Goal: Transaction & Acquisition: Purchase product/service

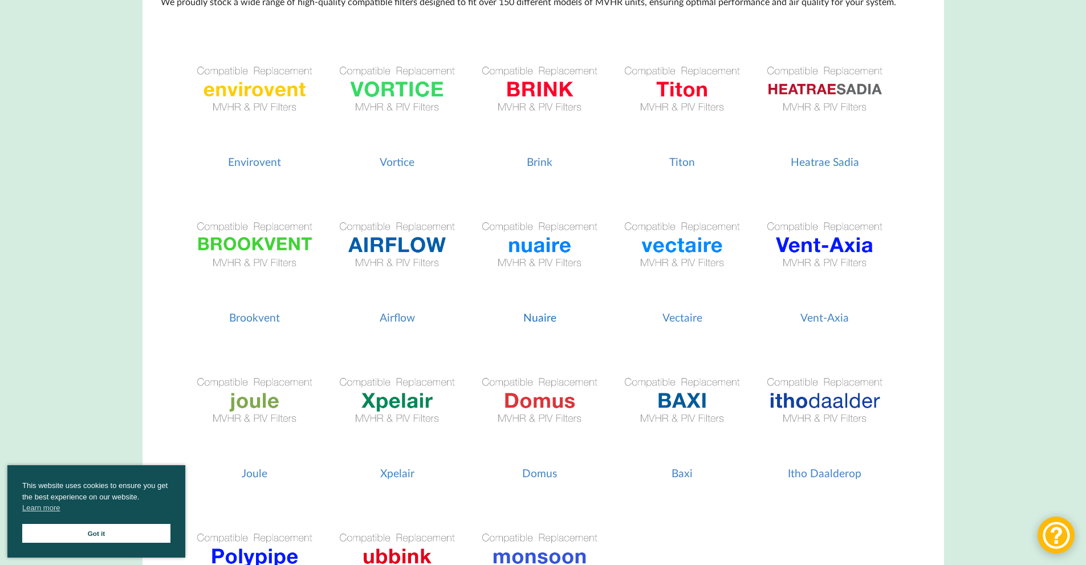
scroll to position [228, 0]
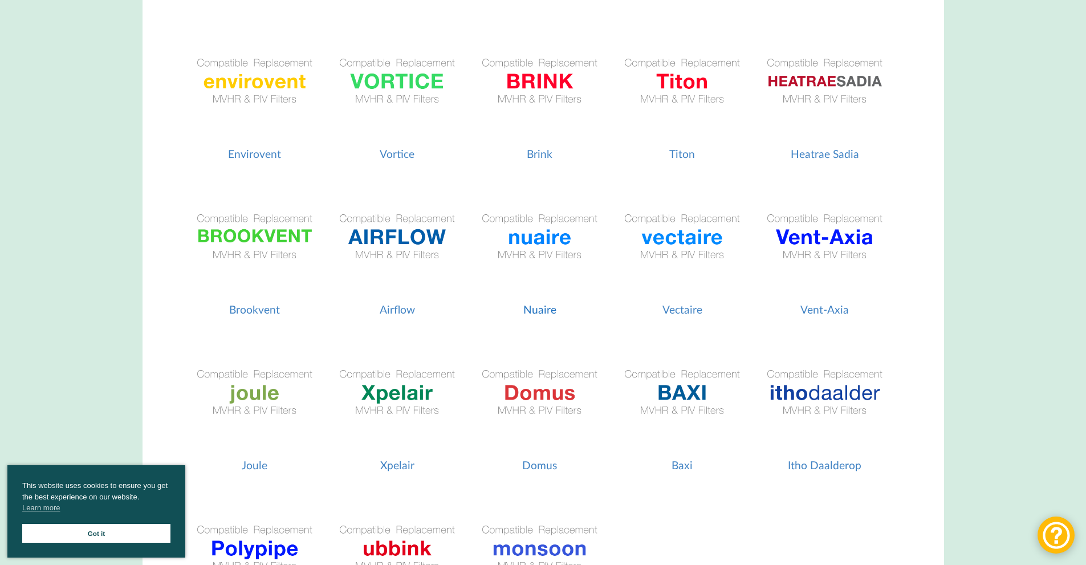
click at [544, 244] on img at bounding box center [540, 237] width 132 height 132
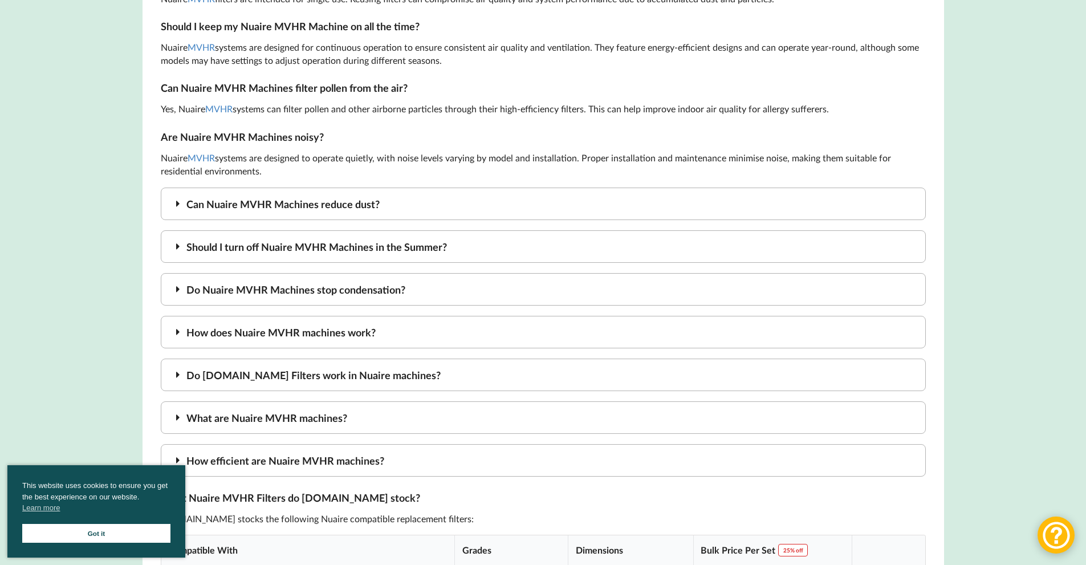
scroll to position [2680, 0]
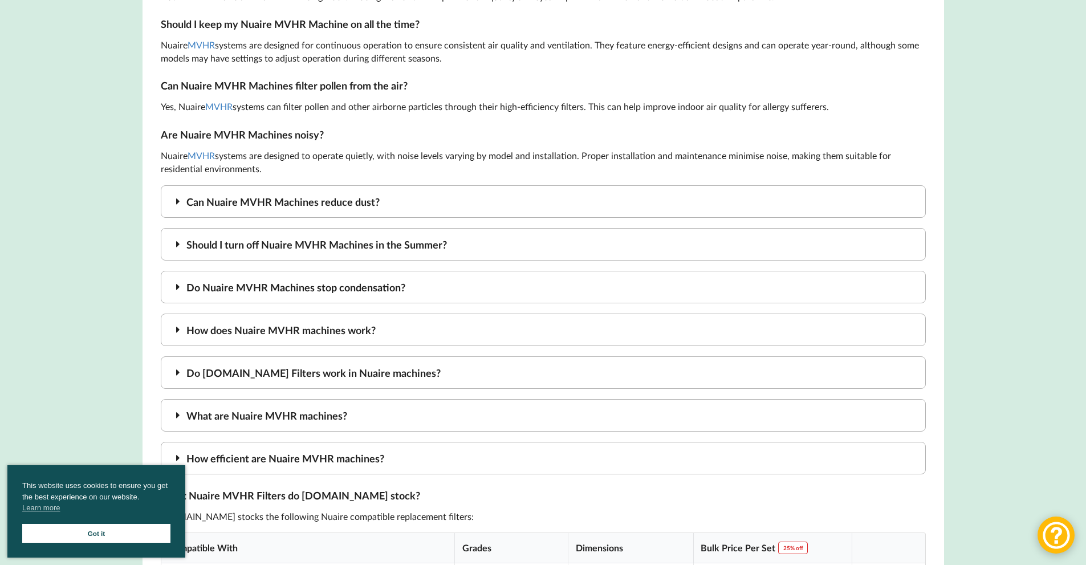
click at [386, 246] on div "Should I turn off Nuaire MVHR Machines in the Summer?" at bounding box center [543, 244] width 765 height 33
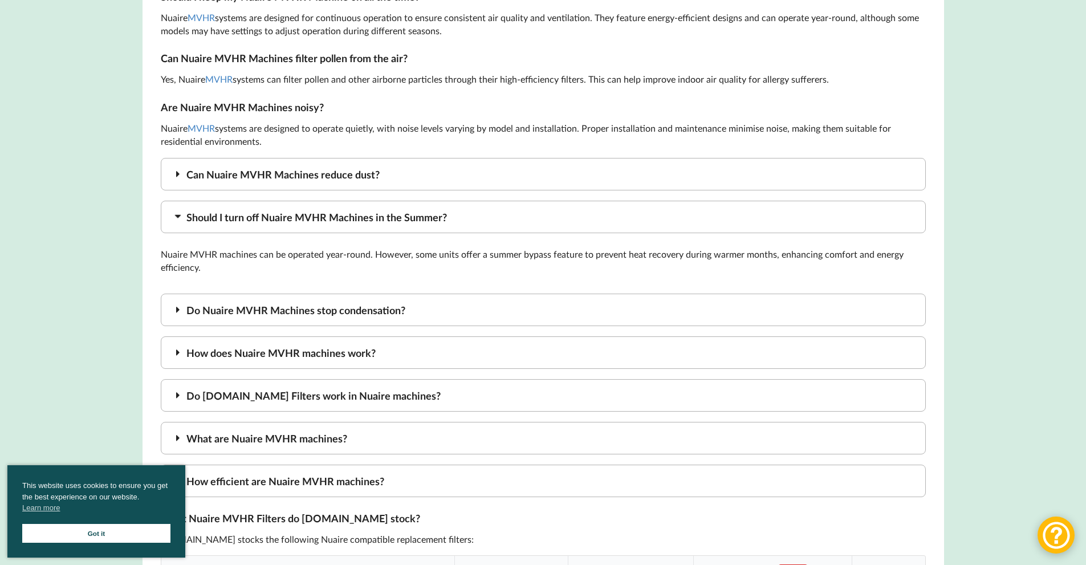
scroll to position [2737, 0]
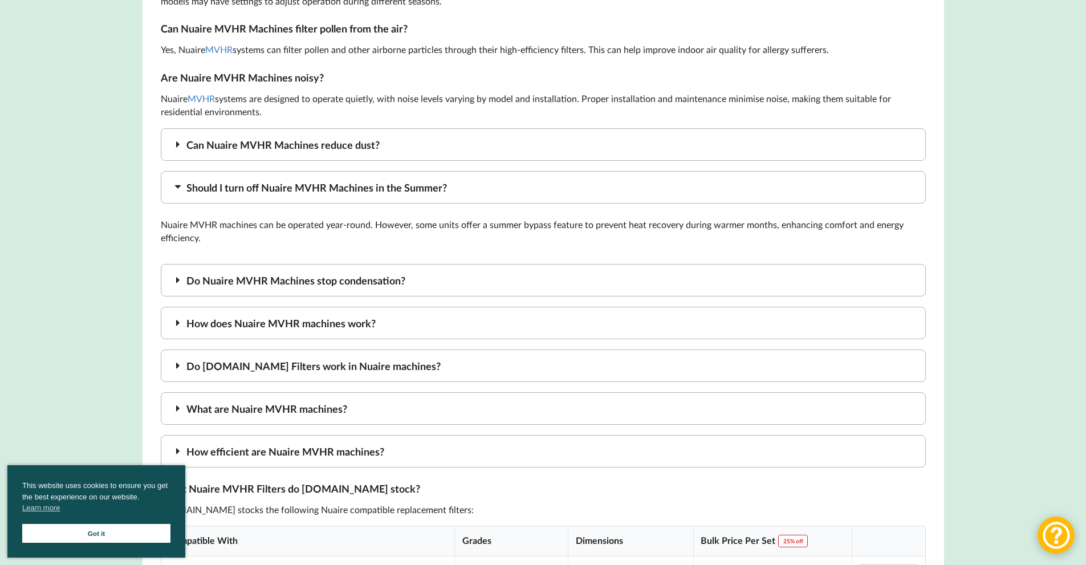
click at [339, 285] on div "Do Nuaire MVHR Machines stop condensation?" at bounding box center [543, 280] width 765 height 33
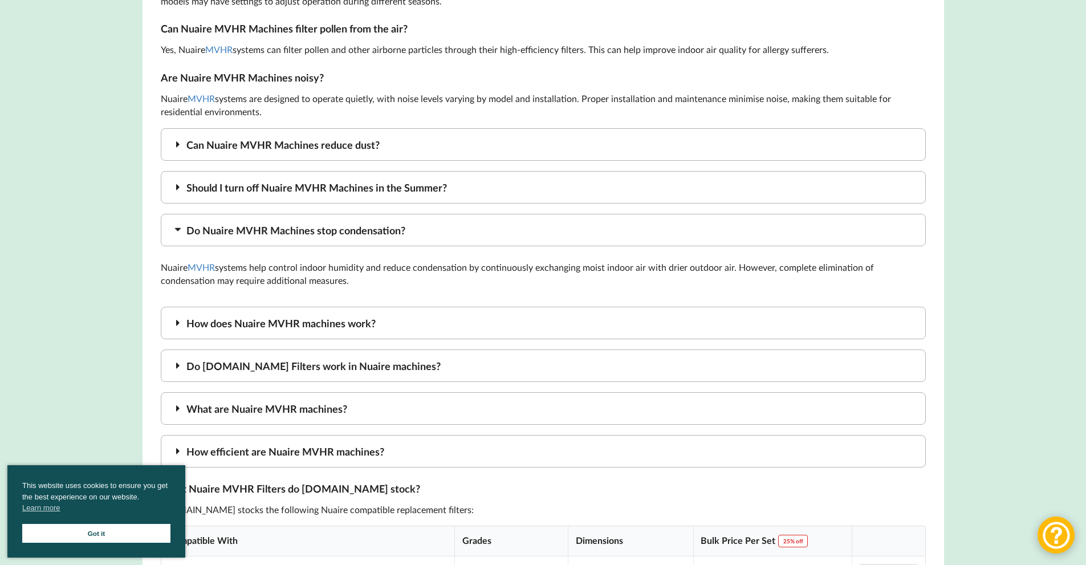
scroll to position [2794, 0]
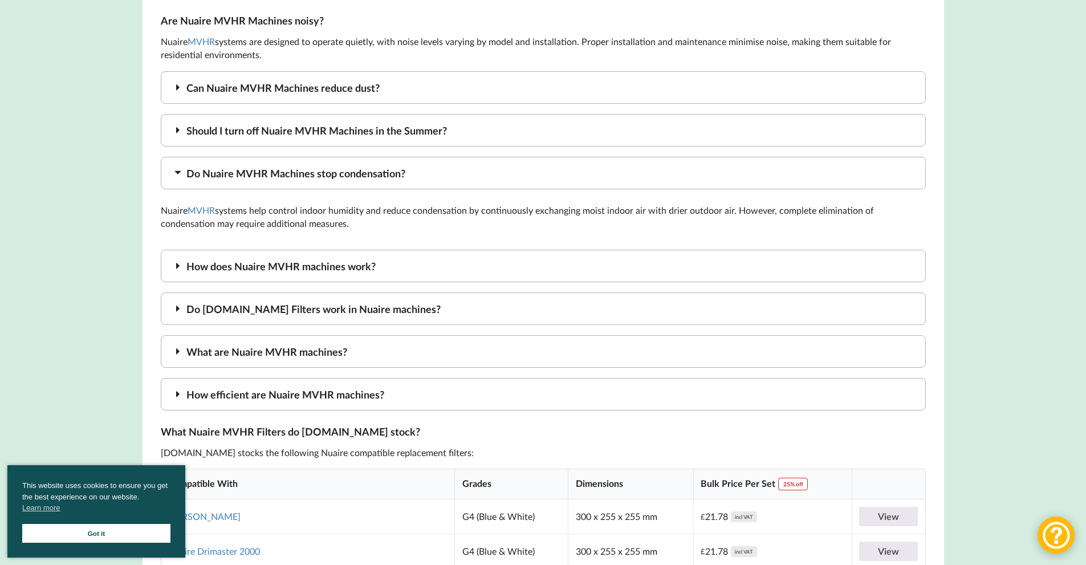
click at [376, 270] on div "How does Nuaire MVHR machines work?" at bounding box center [543, 266] width 765 height 33
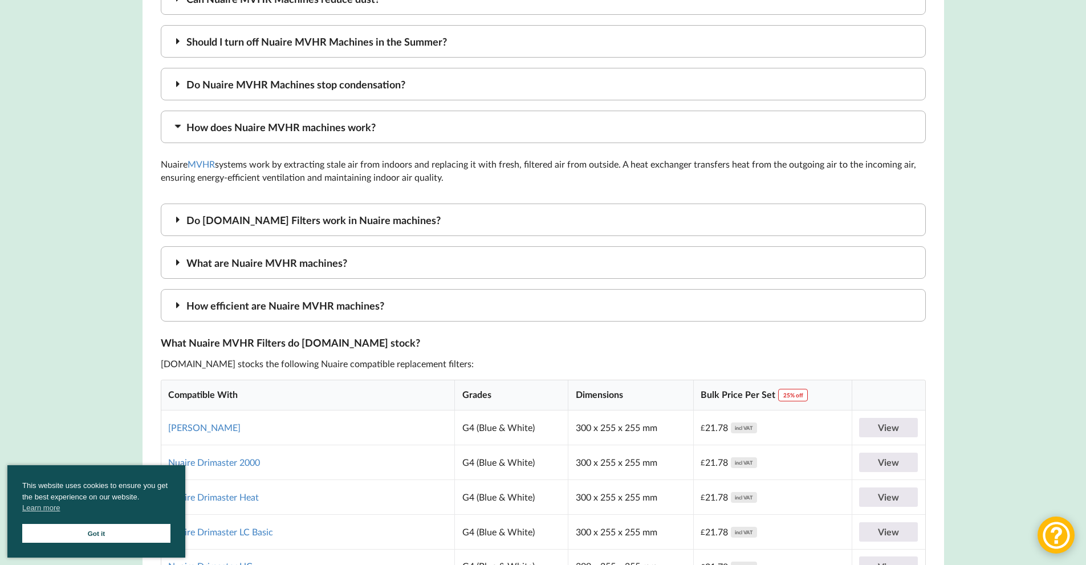
scroll to position [2909, 0]
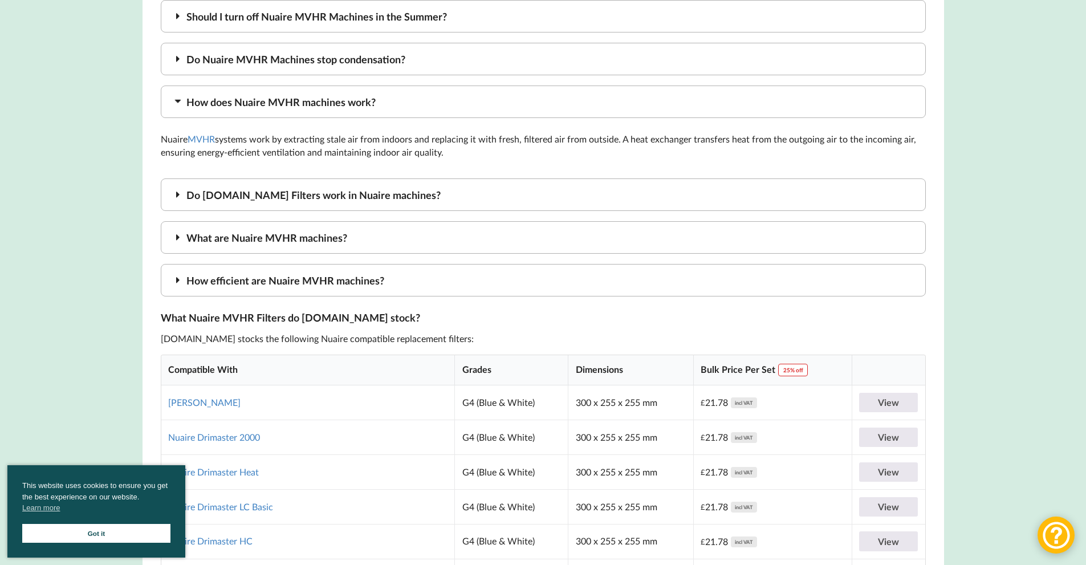
click at [368, 290] on div "How efficient are Nuaire MVHR machines?" at bounding box center [543, 280] width 765 height 33
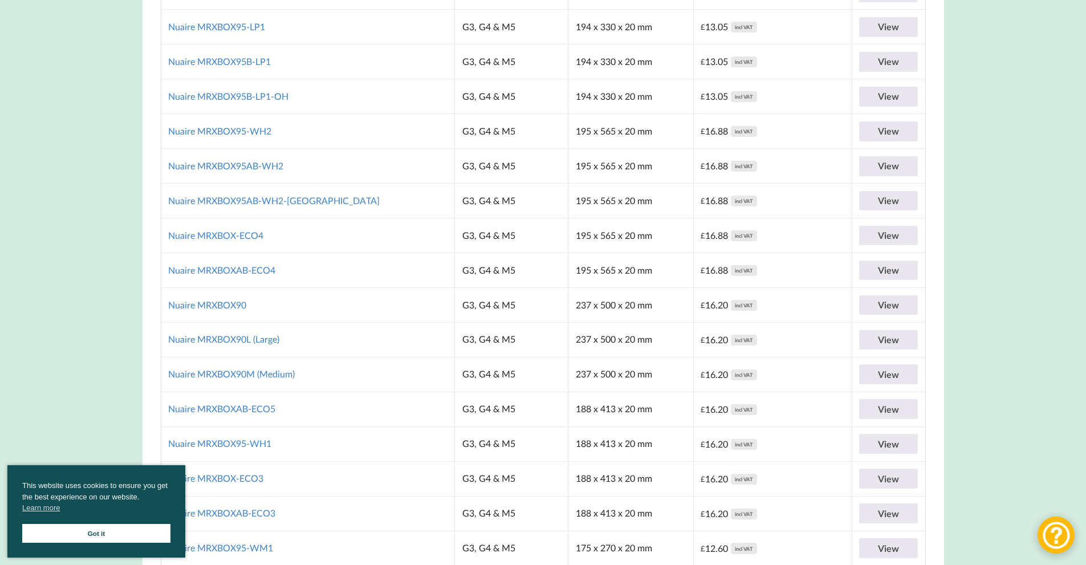
scroll to position [4106, 0]
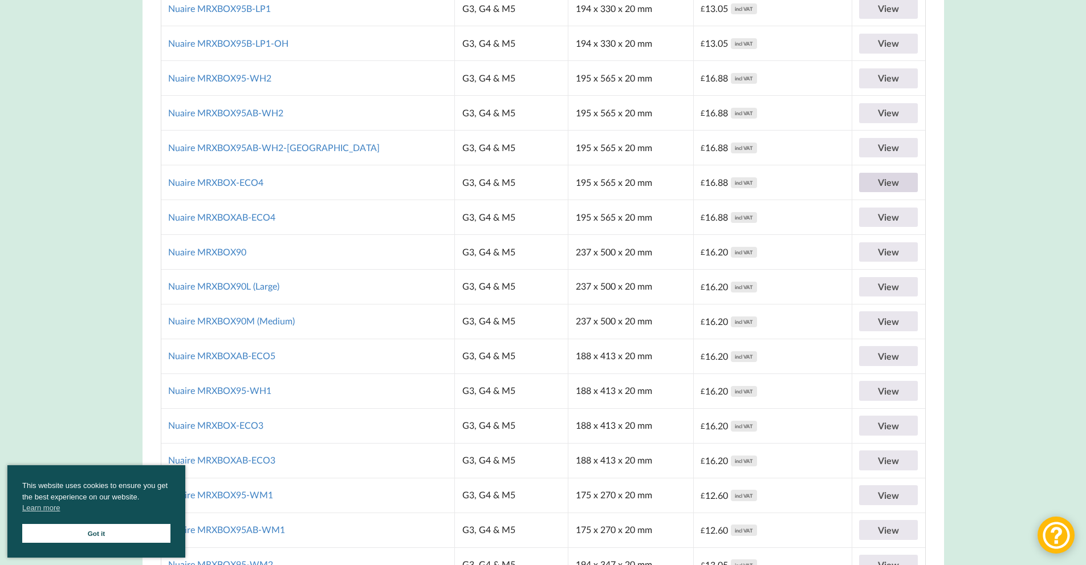
click at [879, 188] on link "View" at bounding box center [888, 183] width 59 height 20
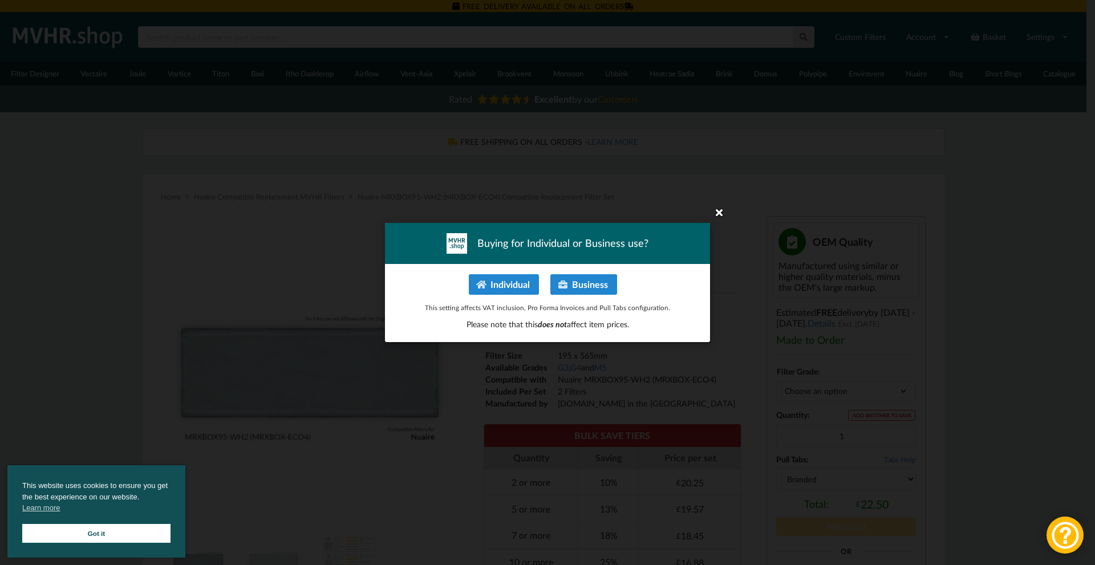
click at [720, 213] on icon at bounding box center [719, 212] width 18 height 18
